Goal: Information Seeking & Learning: Learn about a topic

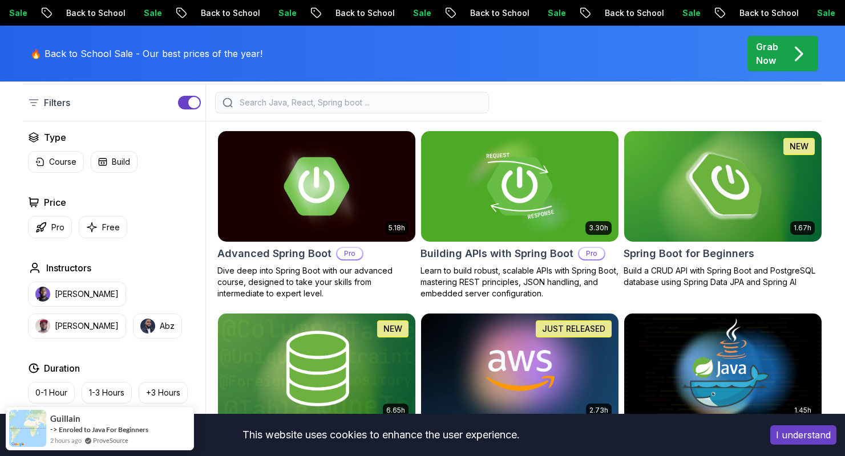
scroll to position [408, 0]
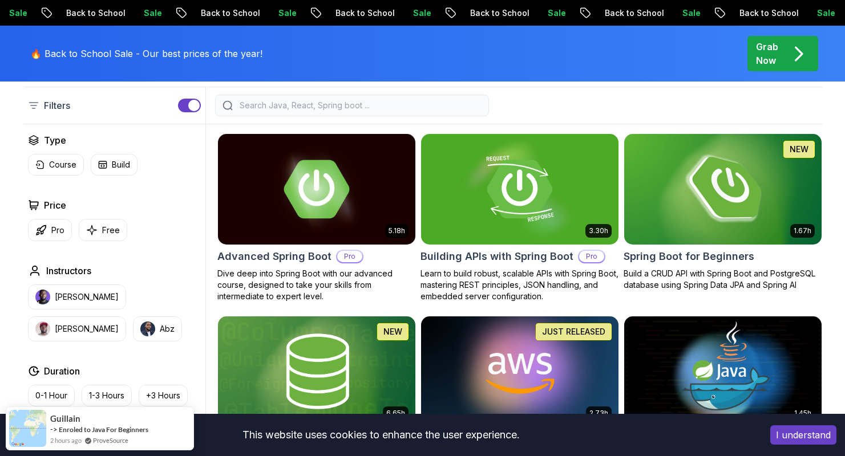
click at [663, 249] on h2 "Spring Boot for Beginners" at bounding box center [689, 257] width 131 height 16
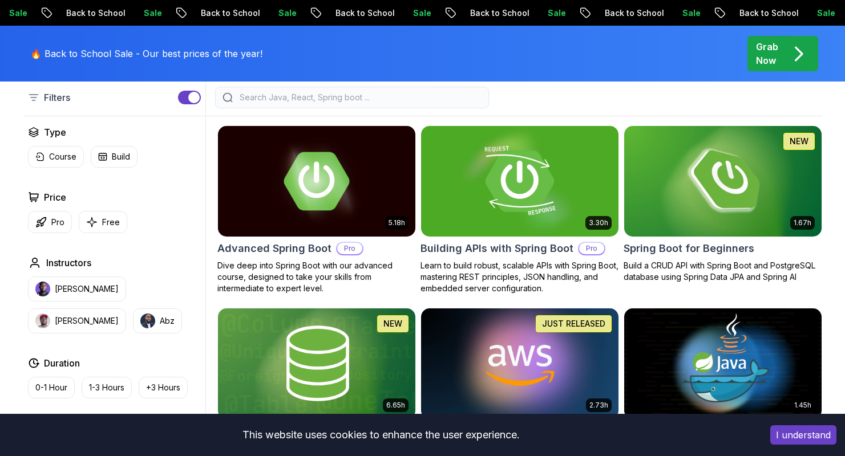
scroll to position [408, 0]
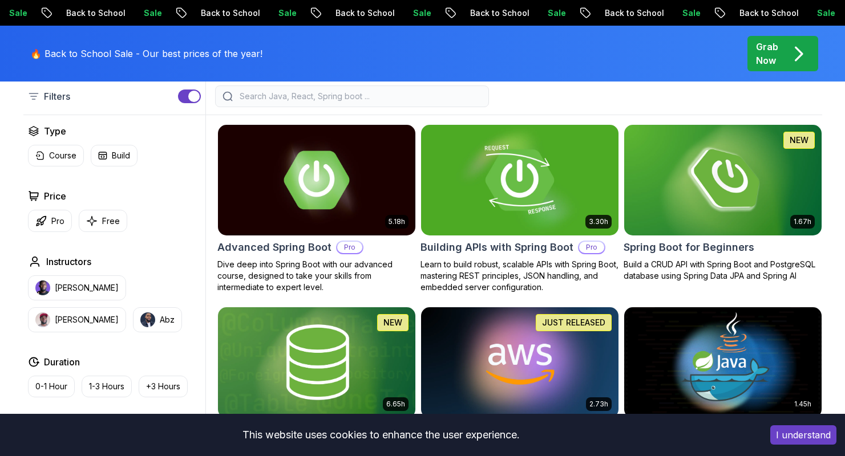
click at [528, 240] on h2 "Building APIs with Spring Boot" at bounding box center [497, 248] width 153 height 16
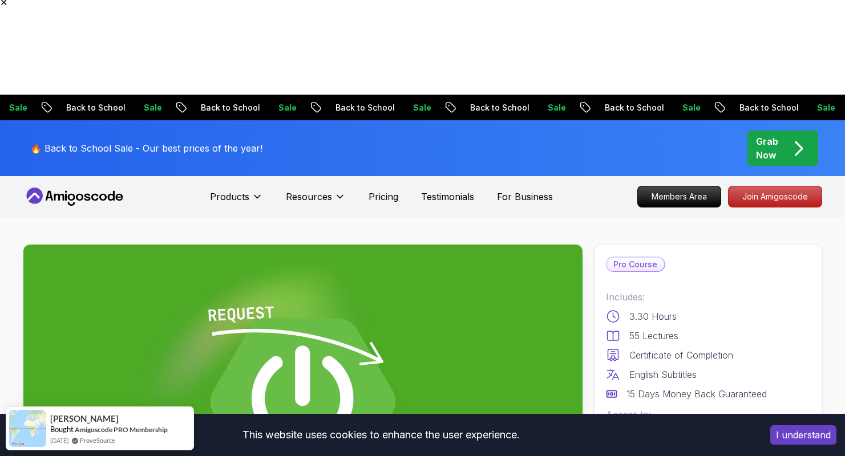
scroll to position [50, 0]
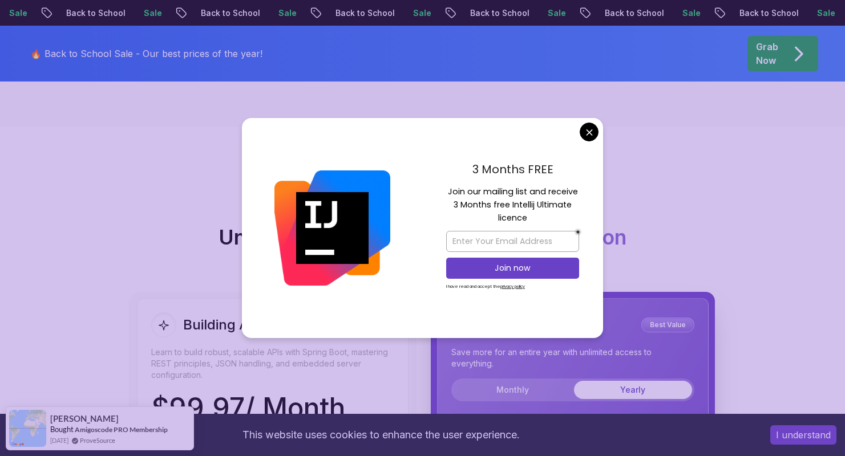
scroll to position [2642, 0]
click at [665, 313] on div "Yearly Plan Best Value Save more for an entire year with unlimited access to ev…" at bounding box center [572, 357] width 243 height 89
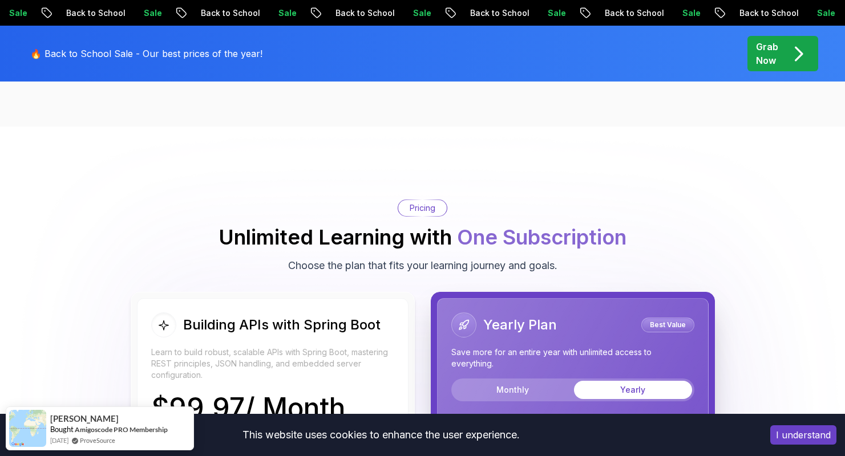
click at [587, 136] on body "✕ Sale Back to School Sale Back to School Sale Back to School Sale Back to Scho…" at bounding box center [422, 94] width 845 height 5473
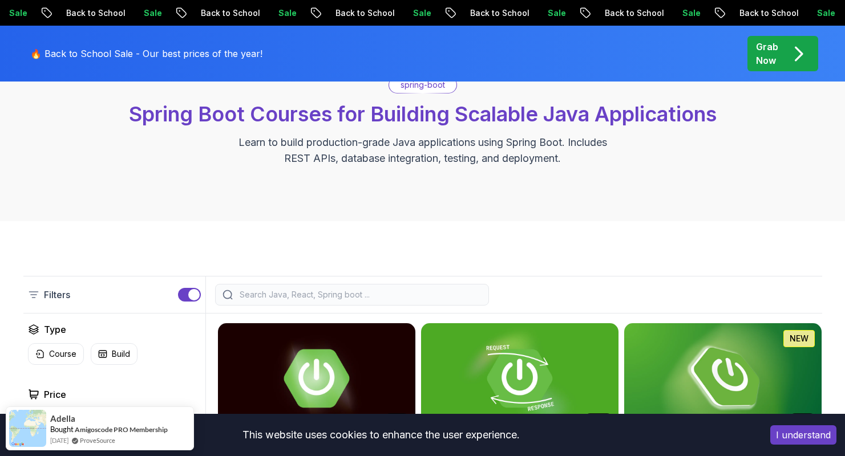
scroll to position [222, 0]
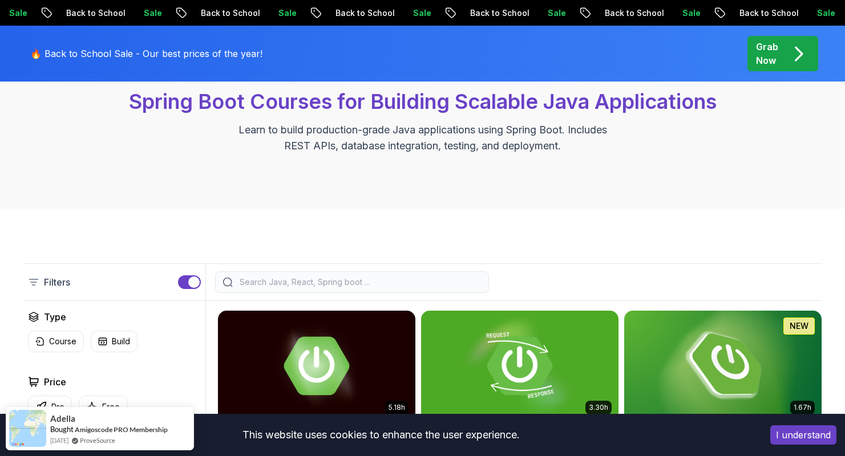
click at [701, 312] on img at bounding box center [722, 366] width 207 height 116
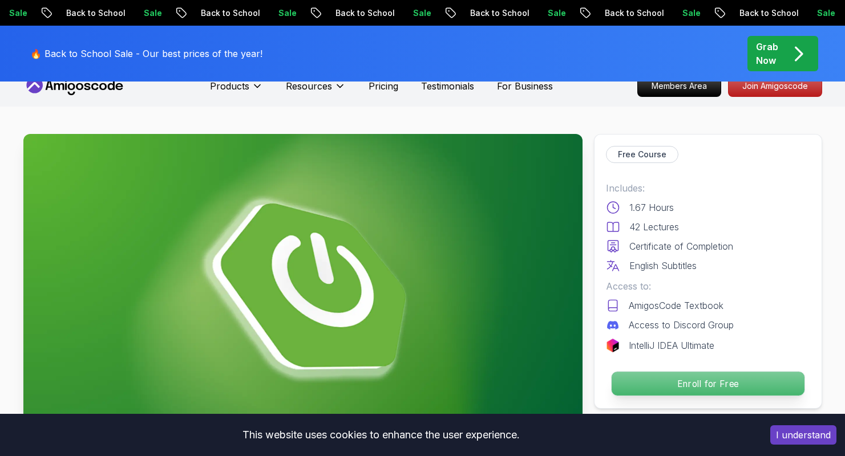
click at [676, 372] on p "Enroll for Free" at bounding box center [707, 384] width 193 height 24
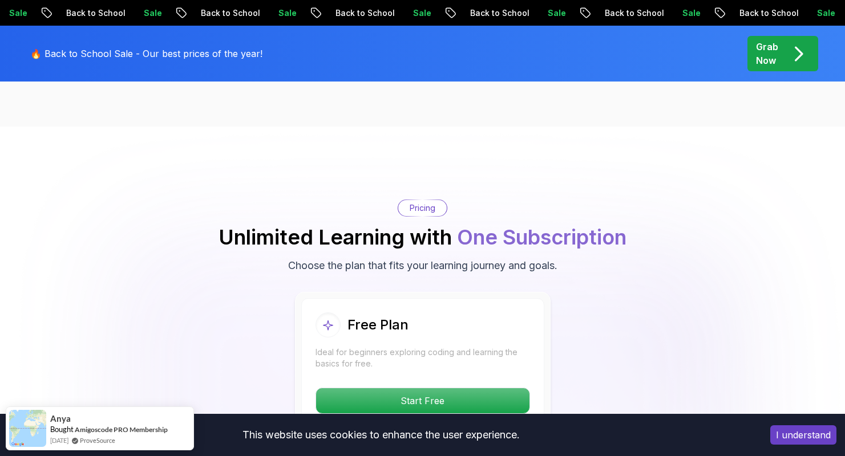
scroll to position [2322, 0]
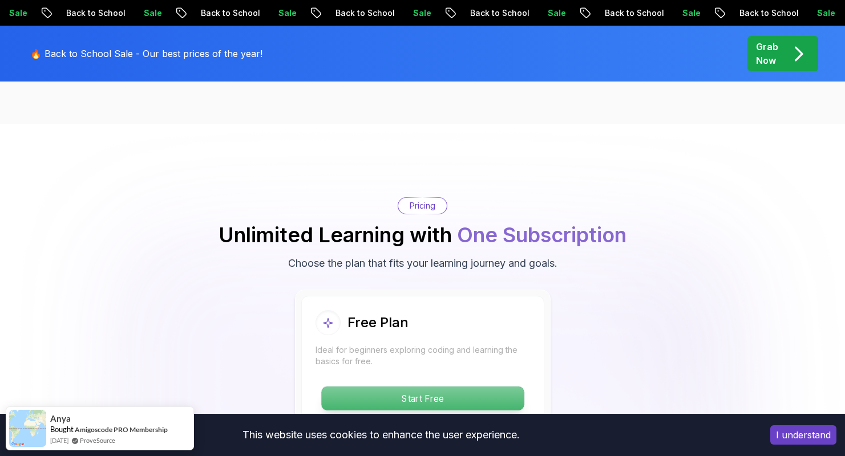
click at [511, 387] on p "Start Free" at bounding box center [422, 399] width 203 height 24
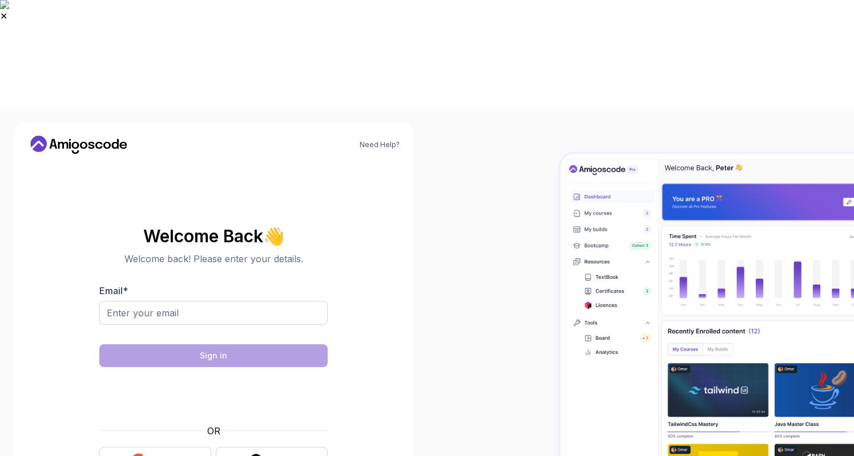
click at [169, 455] on div "Google" at bounding box center [164, 460] width 29 height 11
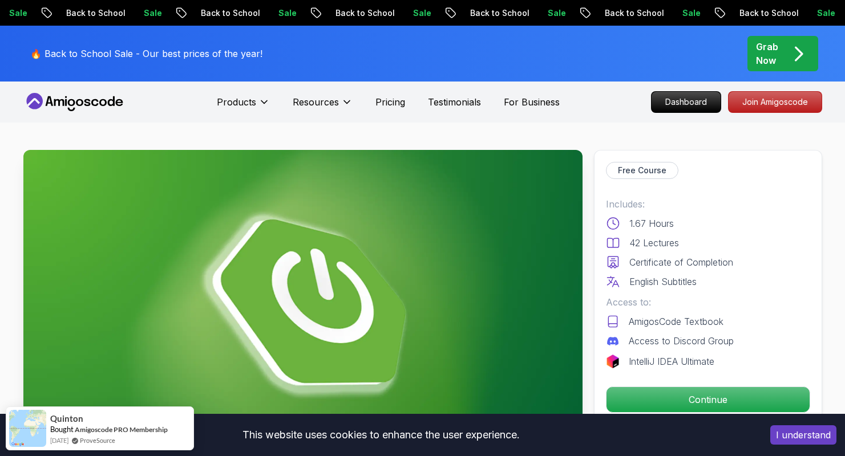
scroll to position [50, 0]
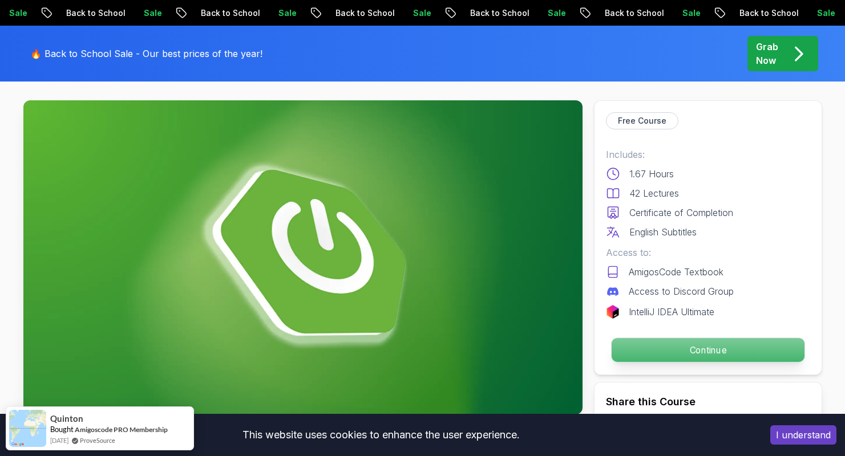
click at [667, 351] on p "Continue" at bounding box center [707, 350] width 193 height 24
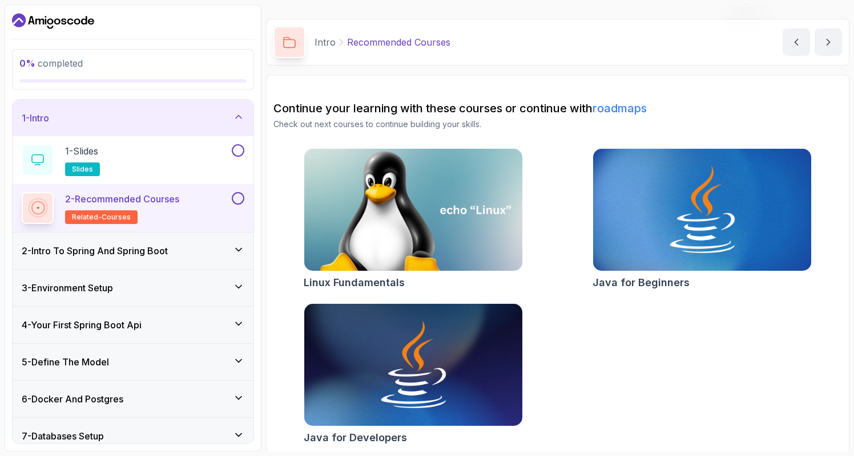
scroll to position [32, 0]
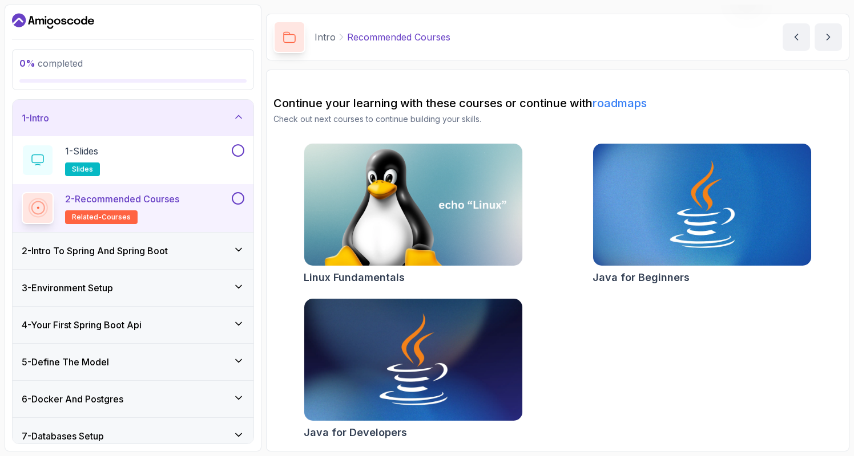
click at [374, 387] on img at bounding box center [412, 360] width 229 height 128
click at [235, 154] on button at bounding box center [238, 150] width 13 height 13
click at [160, 166] on div "1 - Slides slides" at bounding box center [126, 160] width 208 height 32
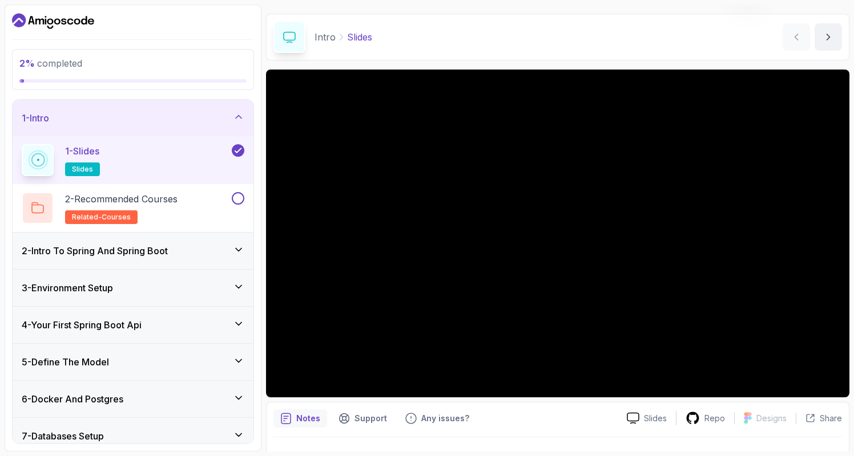
click at [162, 248] on h3 "2 - Intro To Spring And Spring Boot" at bounding box center [95, 251] width 146 height 14
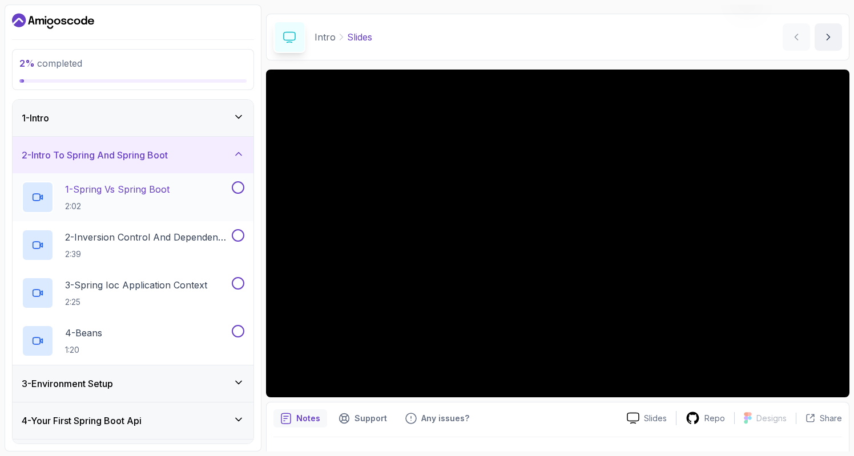
click at [116, 201] on p "2:02" at bounding box center [117, 206] width 104 height 11
